Goal: Information Seeking & Learning: Learn about a topic

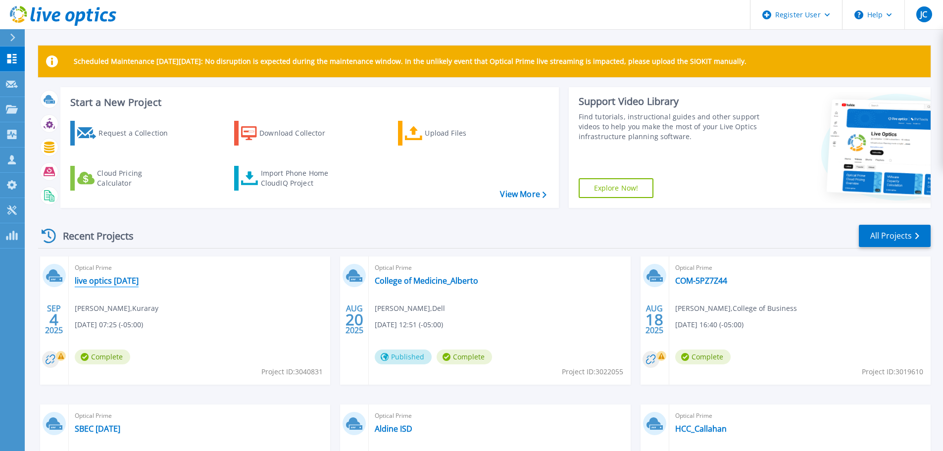
click at [126, 284] on link "live optics [DATE]" at bounding box center [107, 281] width 64 height 10
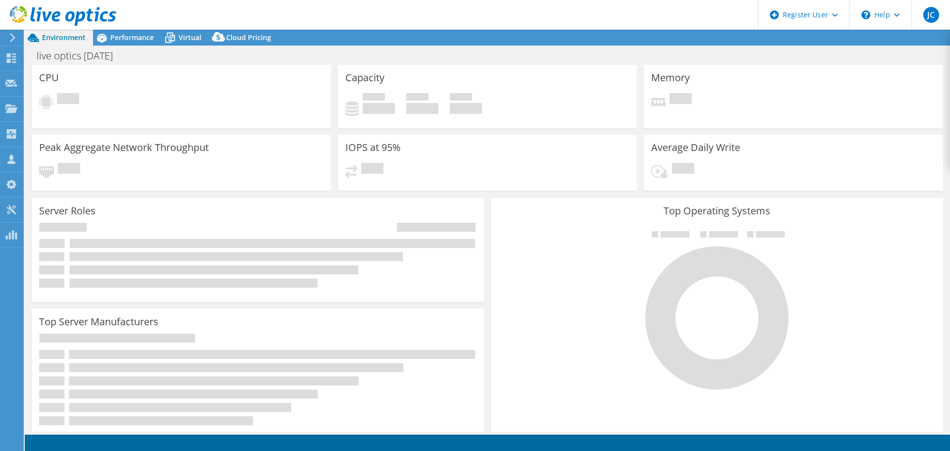
select select "USD"
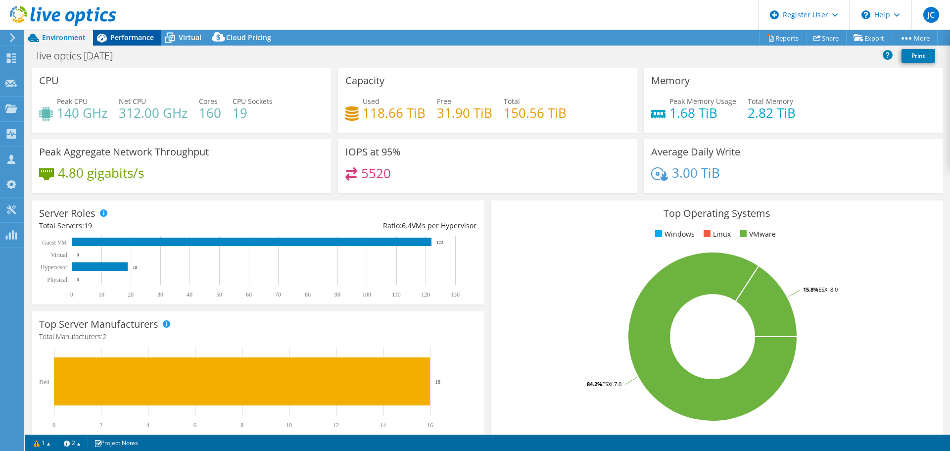
click at [135, 35] on span "Performance" at bounding box center [132, 37] width 44 height 9
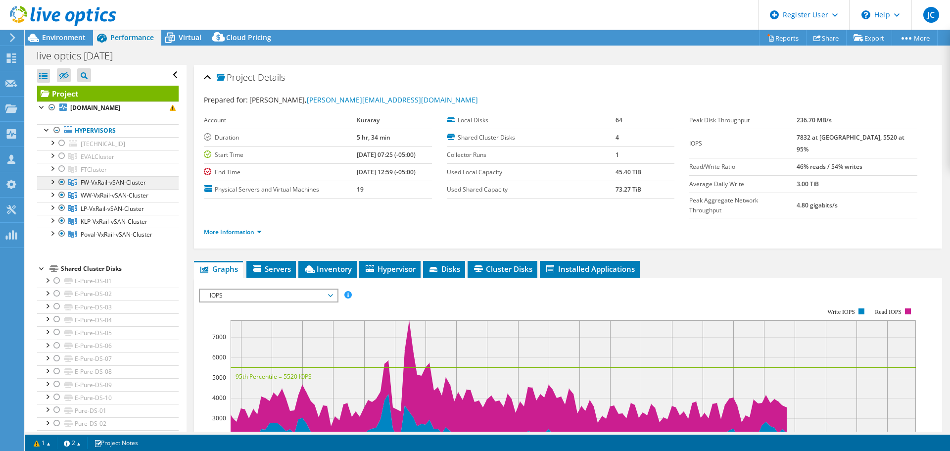
click at [107, 183] on span "FW-VxRail-vSAN-Cluster" at bounding box center [113, 182] width 65 height 8
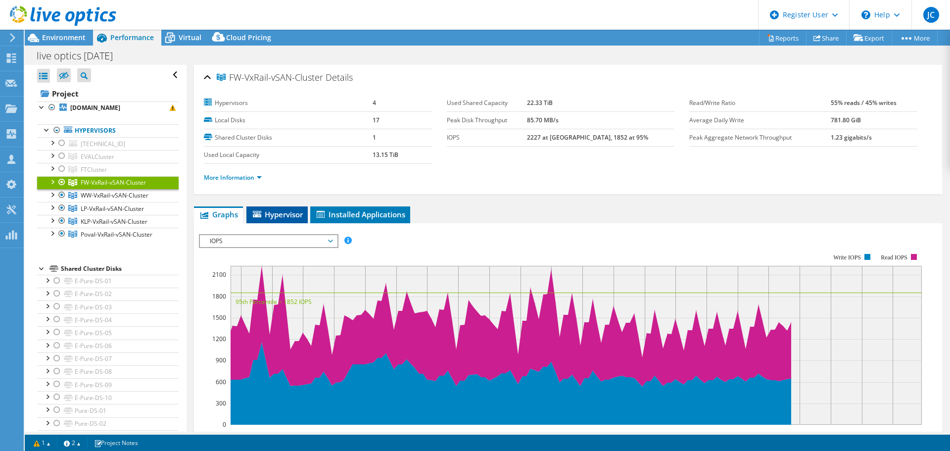
click at [287, 213] on span "Hypervisor" at bounding box center [276, 214] width 51 height 10
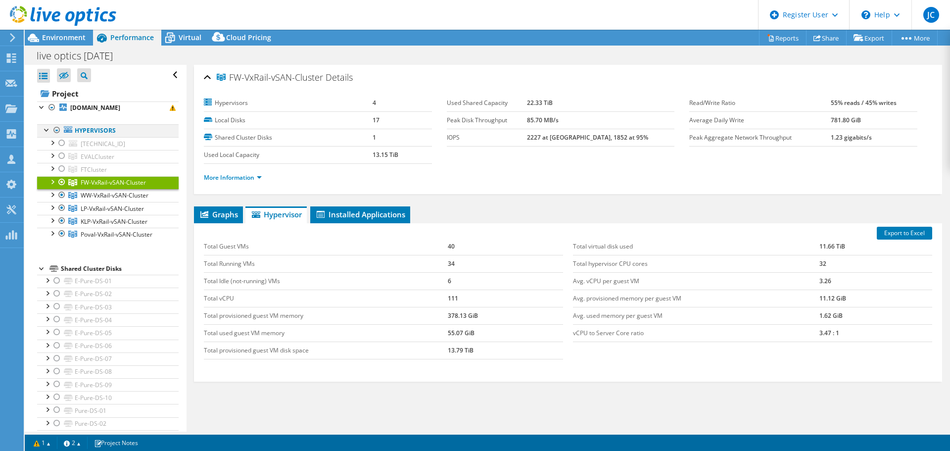
click at [56, 130] on div at bounding box center [57, 130] width 10 height 12
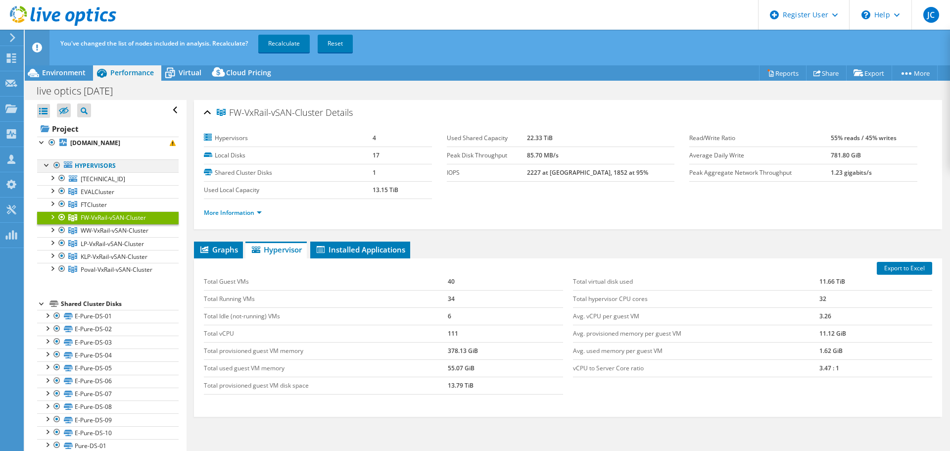
click at [54, 165] on div at bounding box center [57, 165] width 10 height 12
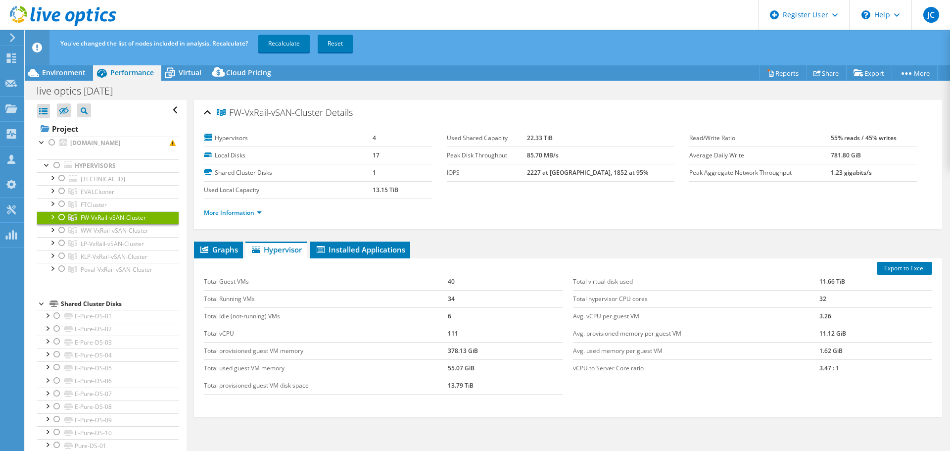
click at [113, 215] on span "FW-VxRail-vSAN-Cluster" at bounding box center [113, 217] width 65 height 8
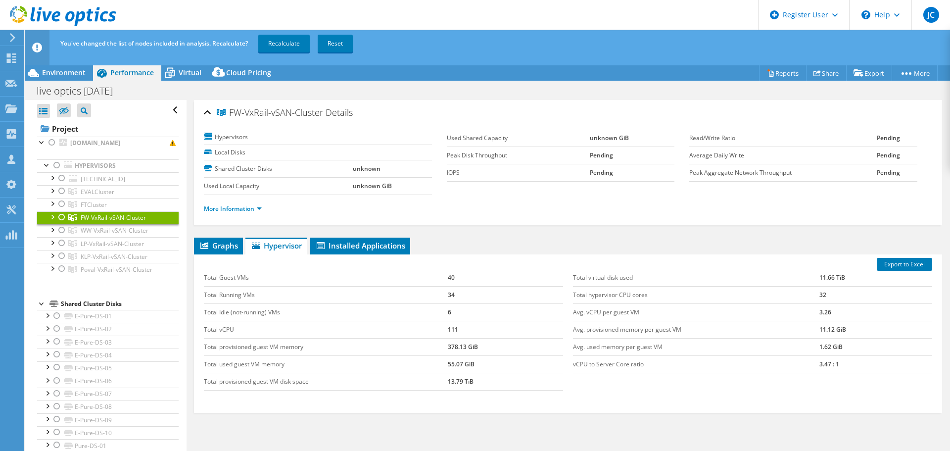
click at [62, 215] on div at bounding box center [62, 217] width 10 height 12
click at [273, 43] on link "Recalculate" at bounding box center [283, 44] width 51 height 18
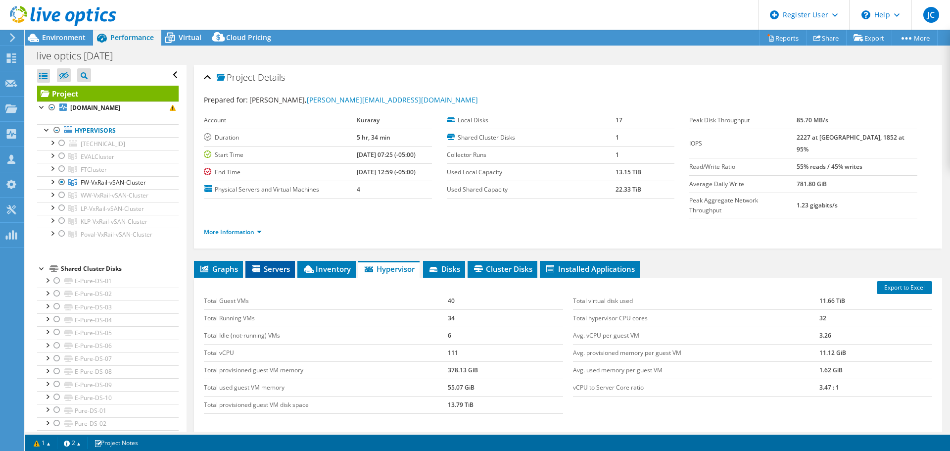
click at [273, 264] on span "Servers" at bounding box center [270, 269] width 40 height 10
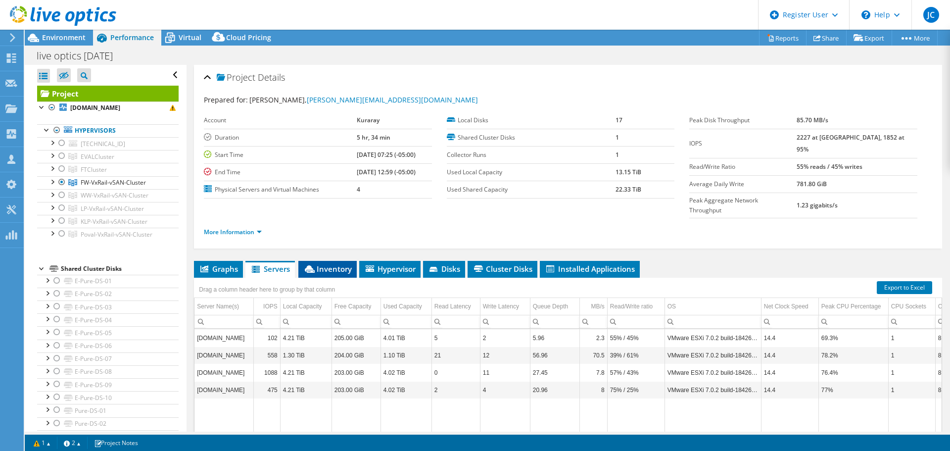
click at [337, 264] on span "Inventory" at bounding box center [327, 269] width 48 height 10
